Goal: Task Accomplishment & Management: Manage account settings

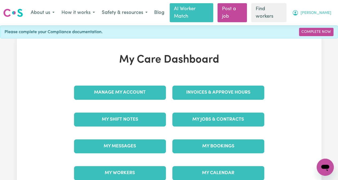
click at [322, 10] on span "[PERSON_NAME]" at bounding box center [315, 13] width 31 height 6
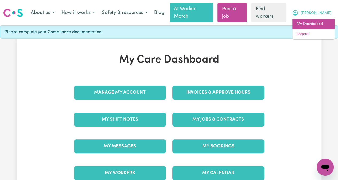
click at [304, 21] on link "My Dashboard" at bounding box center [313, 24] width 42 height 10
click at [183, 30] on div "Please complete your Compliance documentation. Complete Now" at bounding box center [169, 31] width 338 height 13
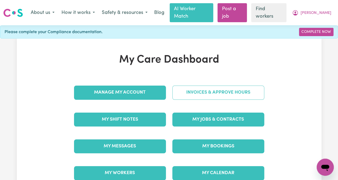
click at [205, 85] on link "Invoices & Approve Hours" at bounding box center [218, 92] width 92 height 14
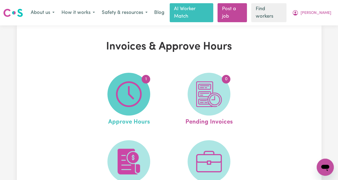
click at [134, 91] on img at bounding box center [129, 94] width 26 height 26
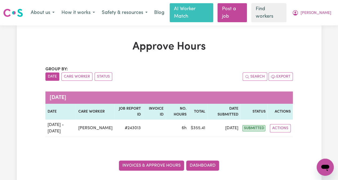
click at [154, 160] on link "Invoices & Approve Hours" at bounding box center [151, 165] width 65 height 10
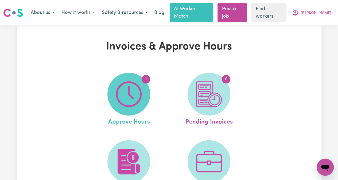
click at [141, 84] on img at bounding box center [129, 94] width 26 height 26
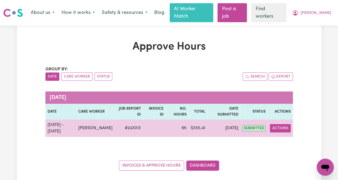
click at [281, 124] on button "Actions" at bounding box center [280, 128] width 21 height 8
click at [280, 135] on link "View Job Report" at bounding box center [293, 140] width 46 height 11
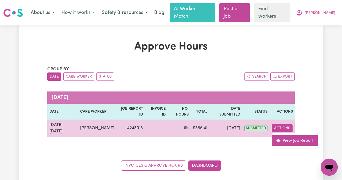
select select "pm"
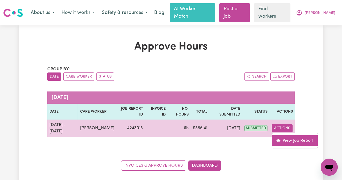
select select "pm"
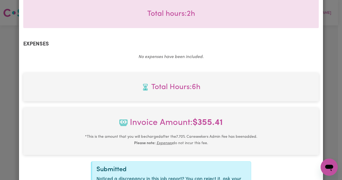
scroll to position [369, 0]
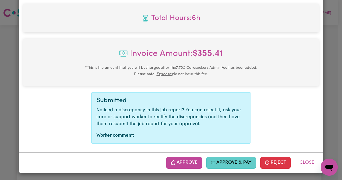
click at [233, 160] on button "Approve & Pay" at bounding box center [231, 162] width 50 height 12
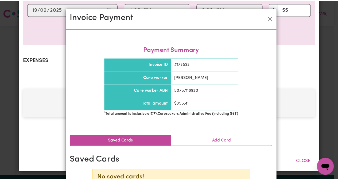
scroll to position [283, 0]
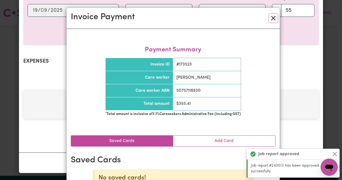
click at [272, 15] on button "Close" at bounding box center [273, 18] width 9 height 9
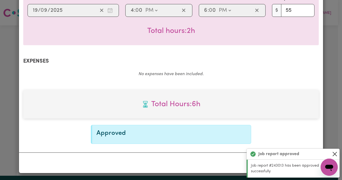
click at [336, 151] on button "Close" at bounding box center [334, 154] width 6 height 6
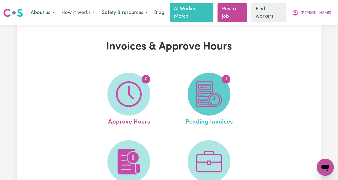
click at [195, 92] on span "1" at bounding box center [208, 94] width 43 height 43
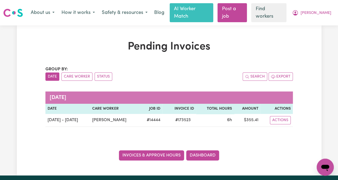
click at [144, 150] on link "Invoices & Approve Hours" at bounding box center [151, 155] width 65 height 10
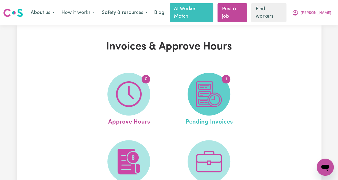
click at [216, 90] on img at bounding box center [209, 94] width 26 height 26
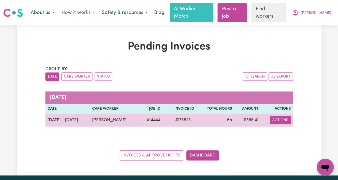
click at [280, 116] on button "Actions" at bounding box center [280, 120] width 21 height 8
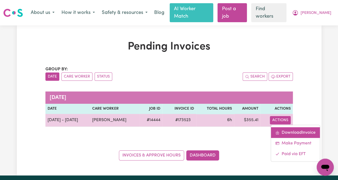
click at [291, 127] on link "Download Invoice" at bounding box center [295, 132] width 49 height 11
